Goal: Navigation & Orientation: Find specific page/section

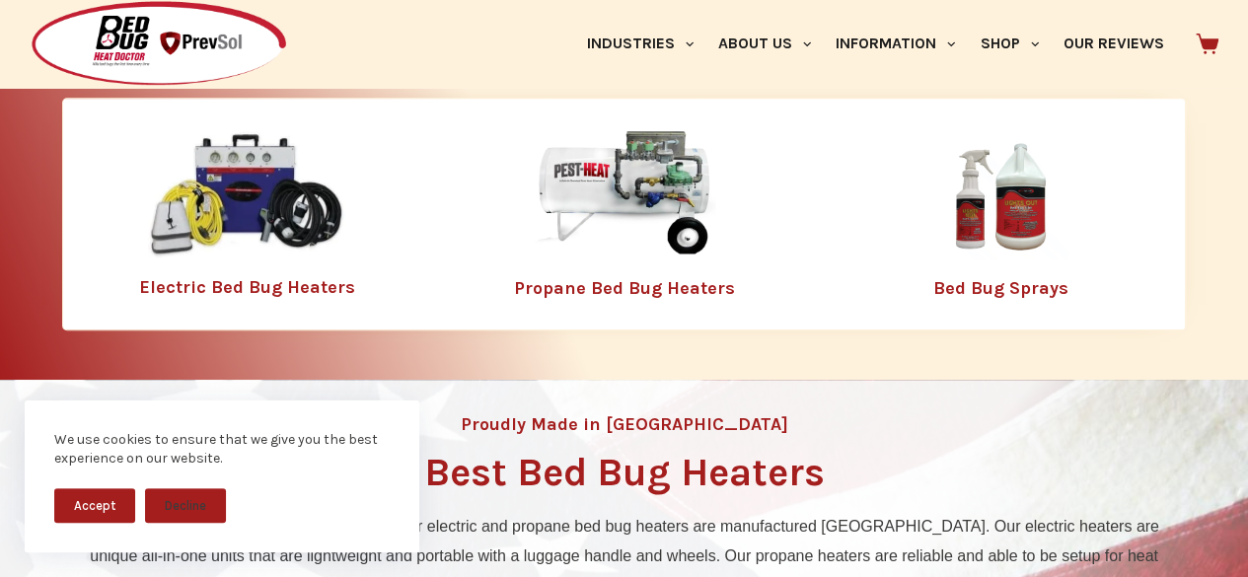
scroll to position [573, 0]
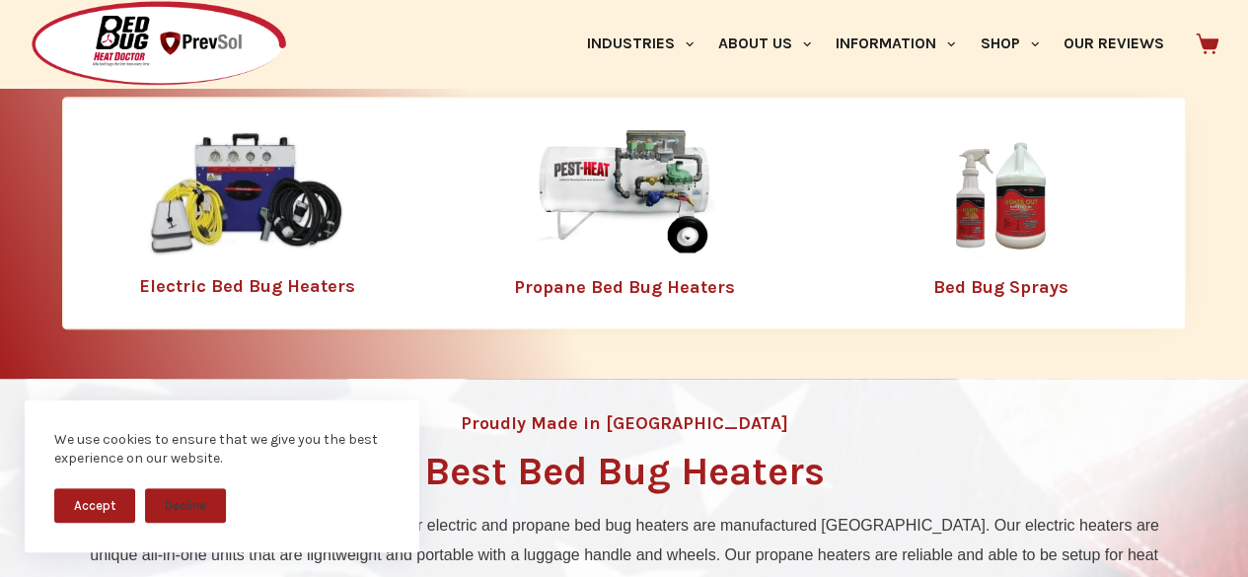
click at [109, 506] on button "Accept" at bounding box center [94, 505] width 81 height 35
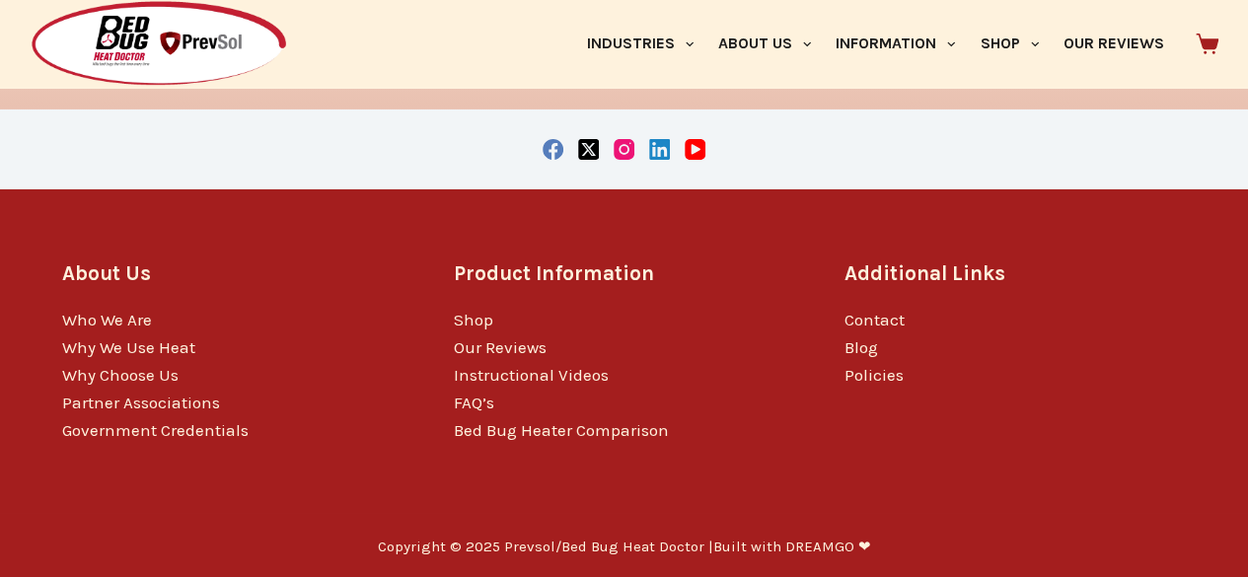
scroll to position [3270, 0]
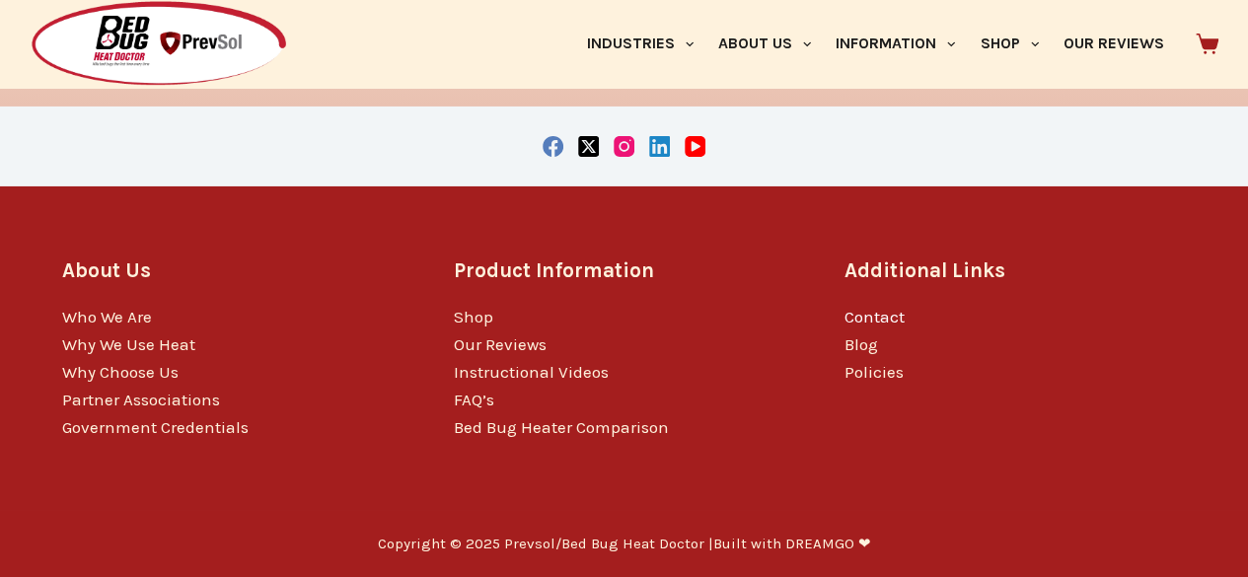
click at [880, 311] on link "Contact" at bounding box center [875, 317] width 60 height 20
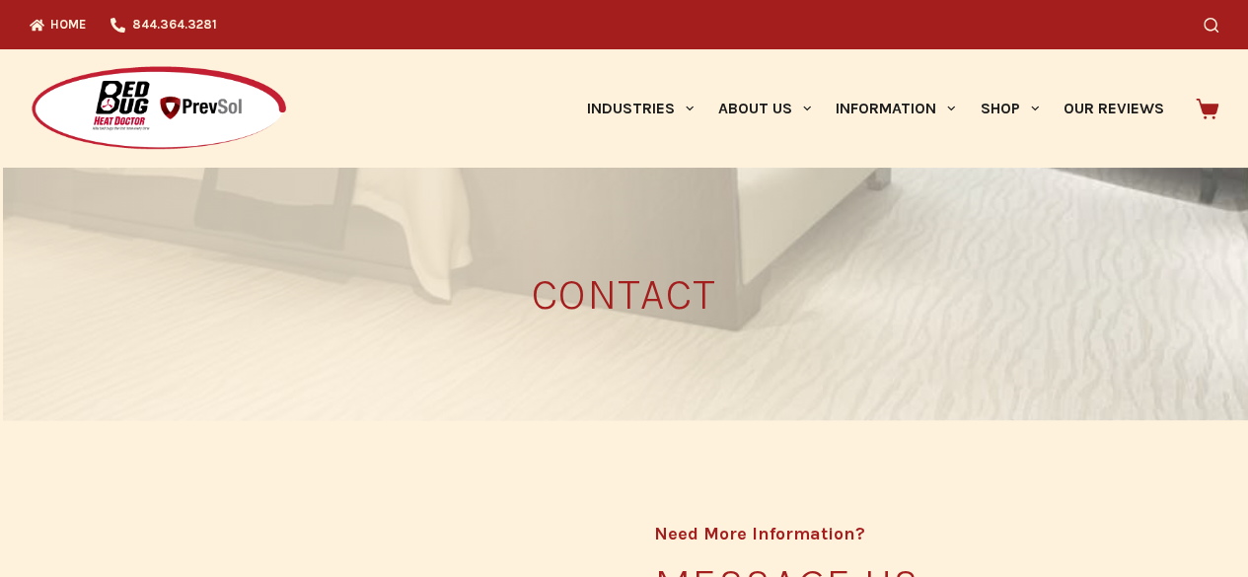
click at [147, 106] on img at bounding box center [159, 109] width 258 height 88
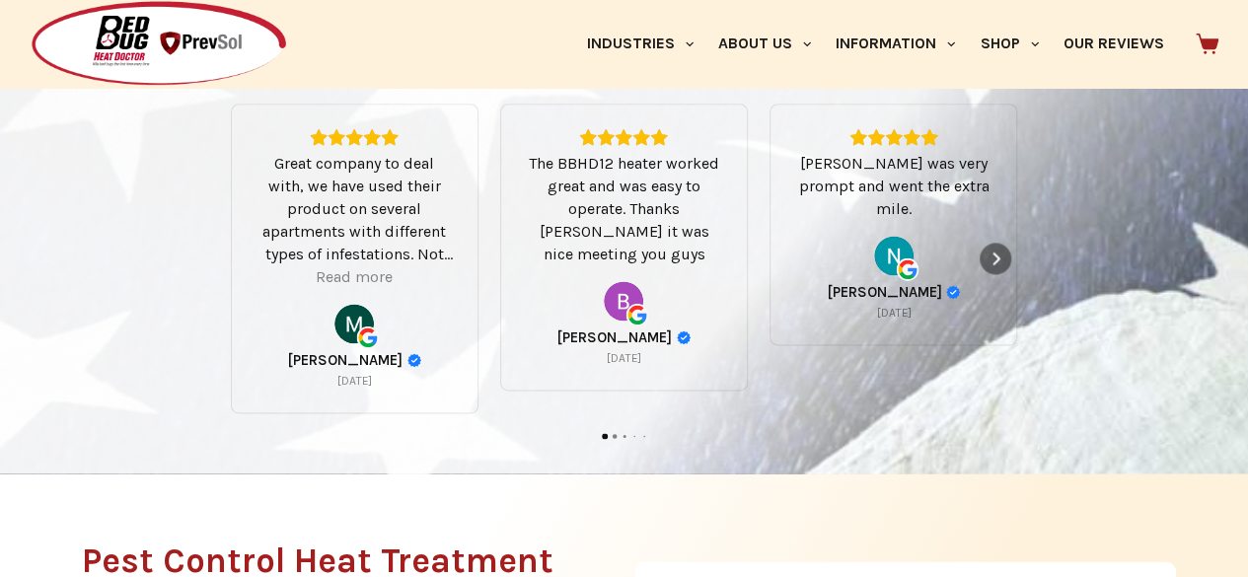
scroll to position [1221, 0]
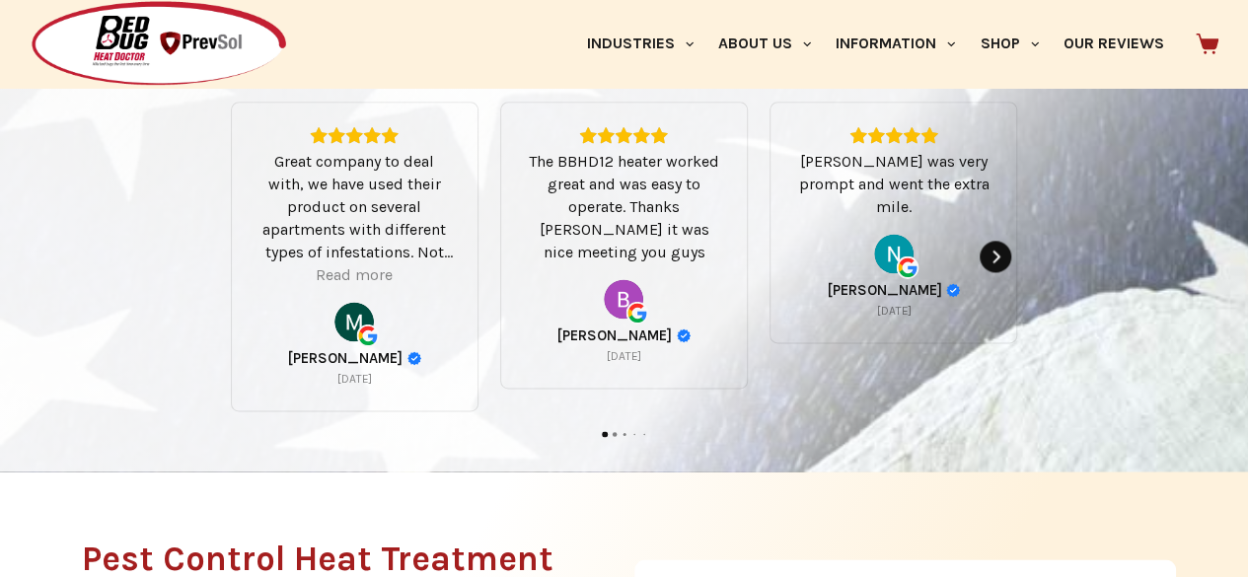
click at [985, 251] on div "Next" at bounding box center [996, 257] width 32 height 32
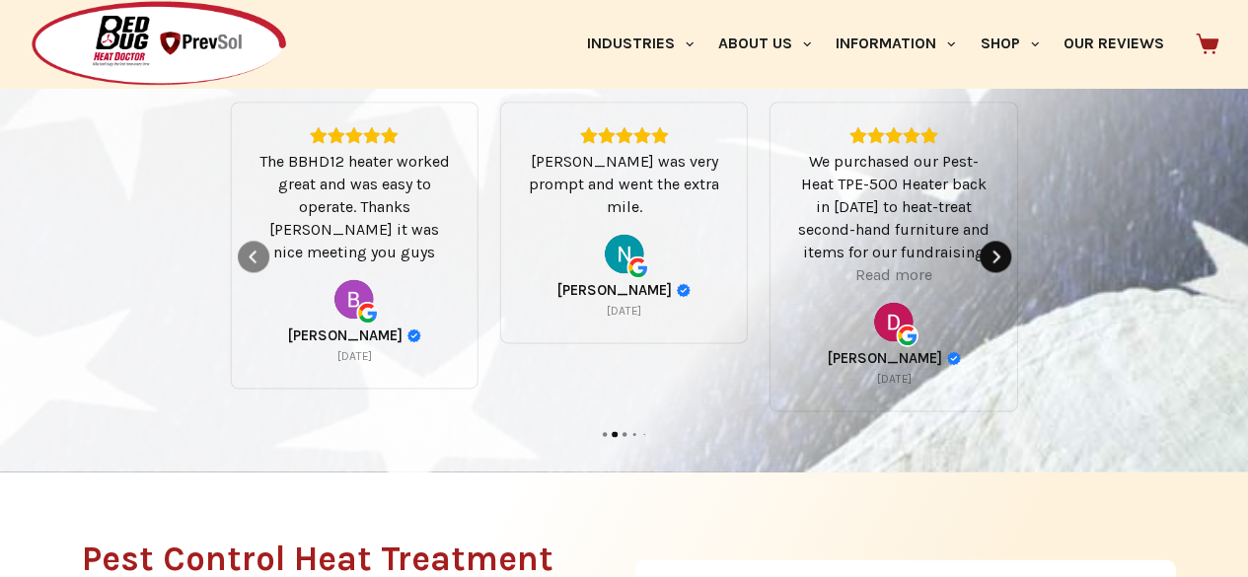
click at [985, 251] on div "Next" at bounding box center [996, 257] width 32 height 32
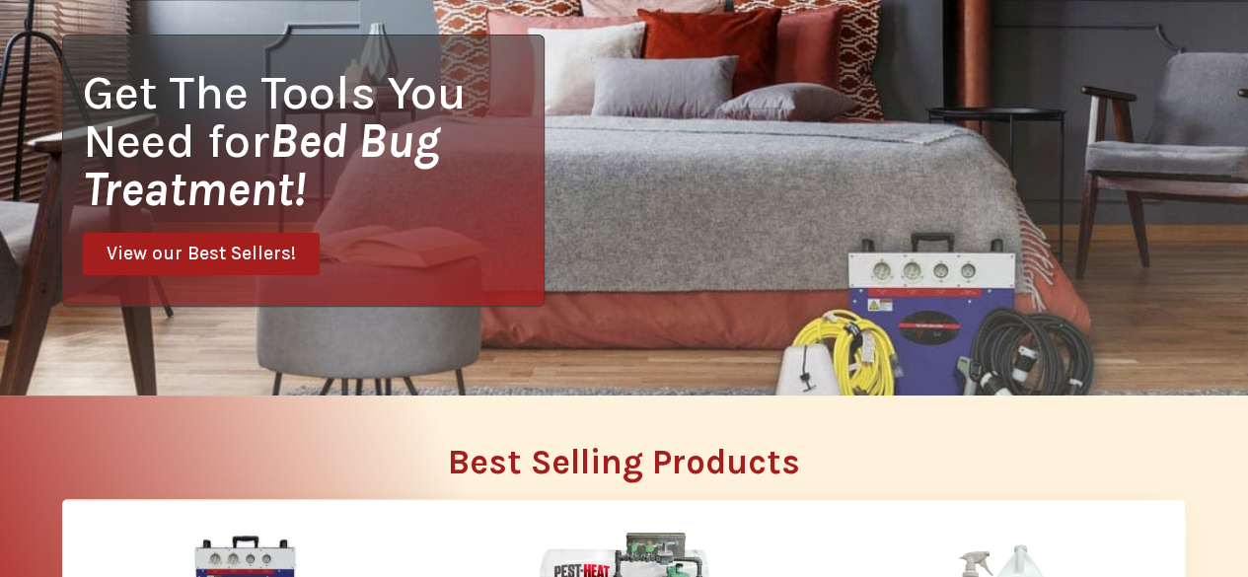
scroll to position [0, 0]
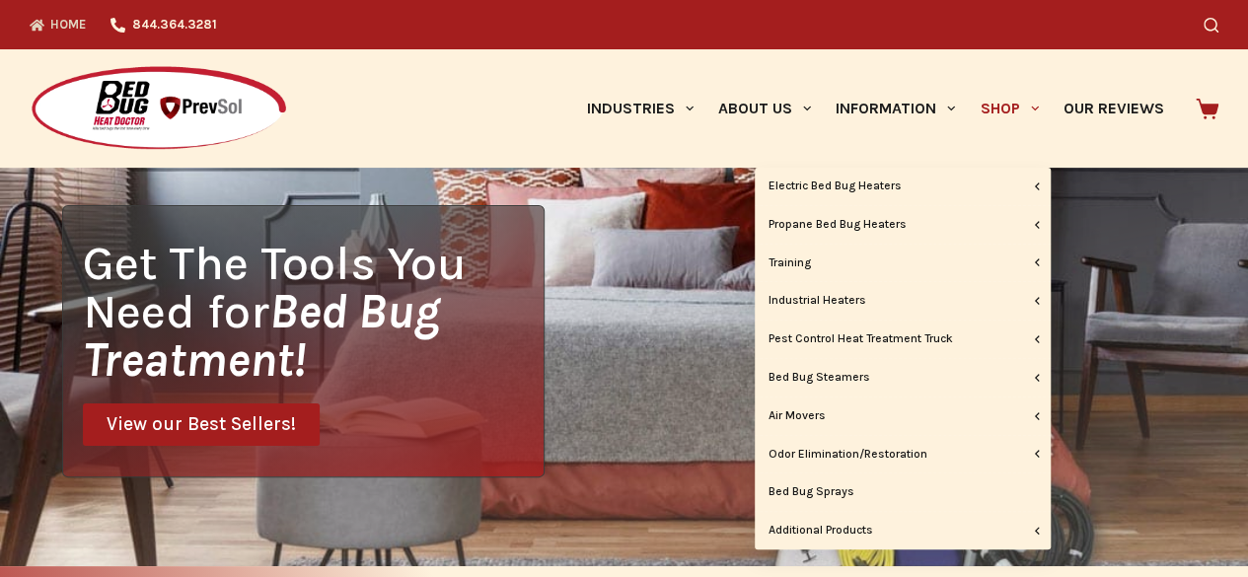
click at [996, 117] on link "Shop" at bounding box center [1009, 108] width 83 height 118
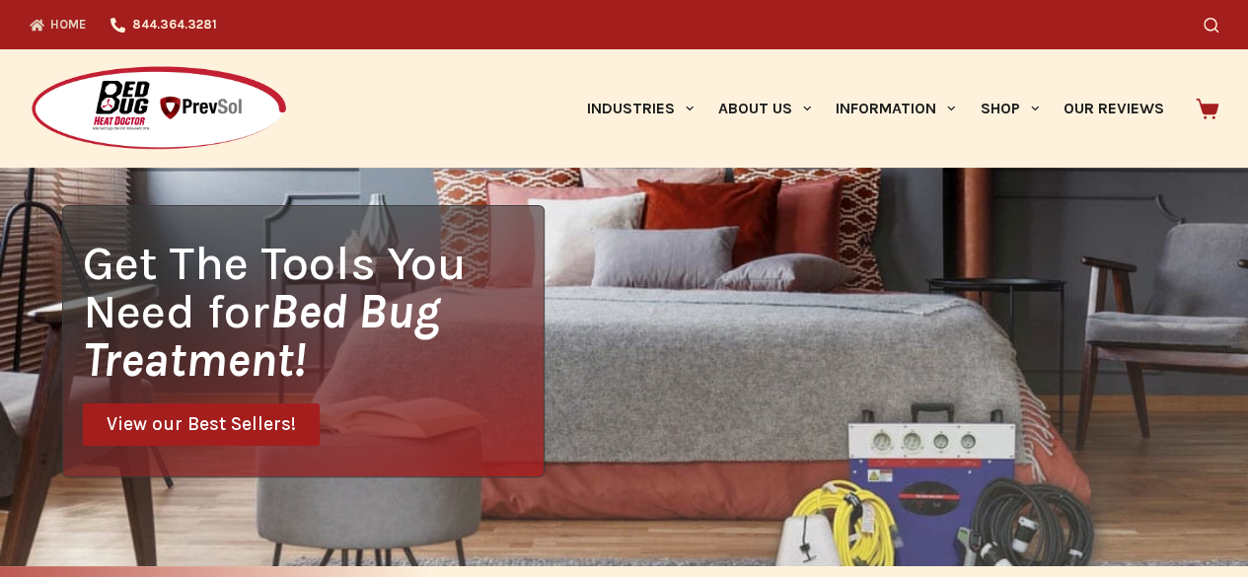
click at [214, 104] on img at bounding box center [159, 109] width 258 height 88
